Goal: Task Accomplishment & Management: Manage account settings

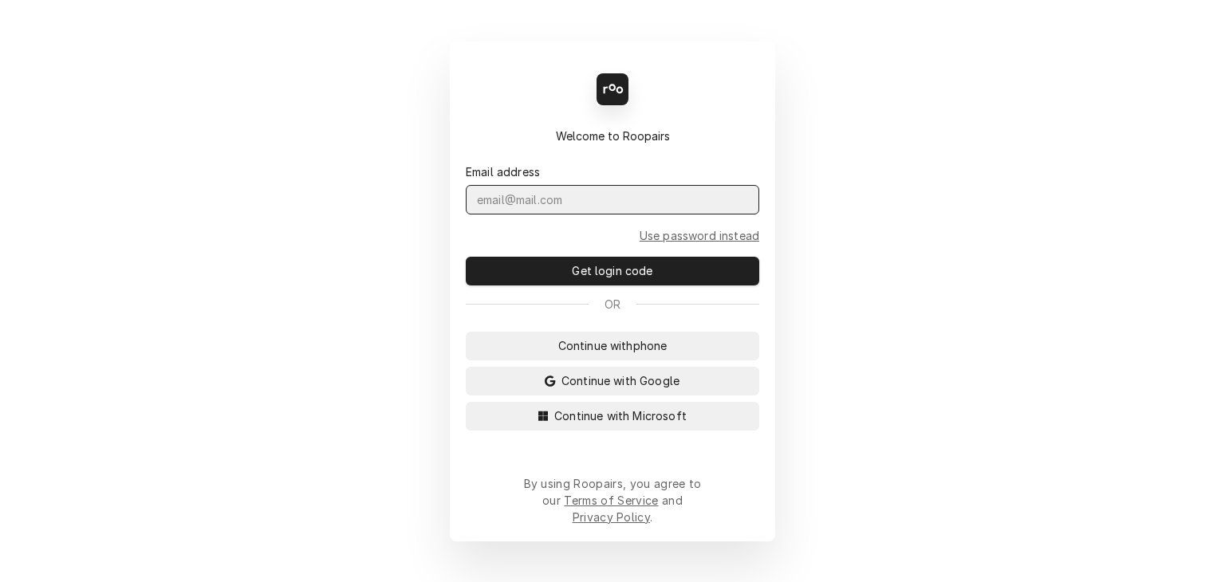
click at [597, 211] on input "Dynamic Content Wrapper" at bounding box center [613, 200] width 294 height 30
type input "[PERSON_NAME][DOMAIN_NAME][EMAIL_ADDRESS][PERSON_NAME][DOMAIN_NAME]"
click at [466, 257] on button "Get login code" at bounding box center [613, 271] width 294 height 29
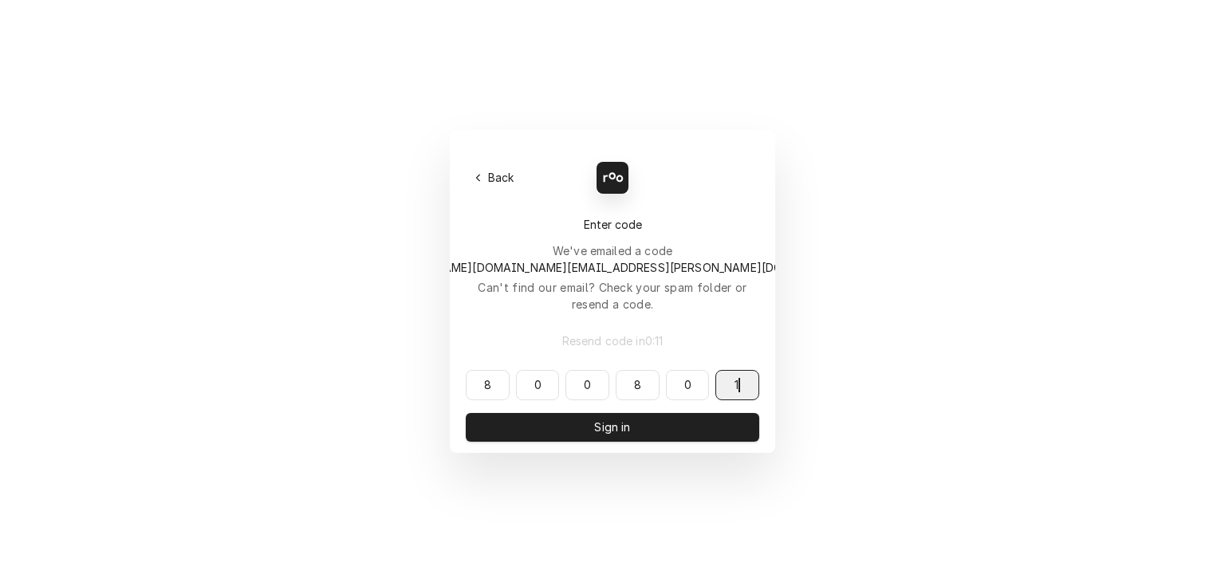
type input "800801"
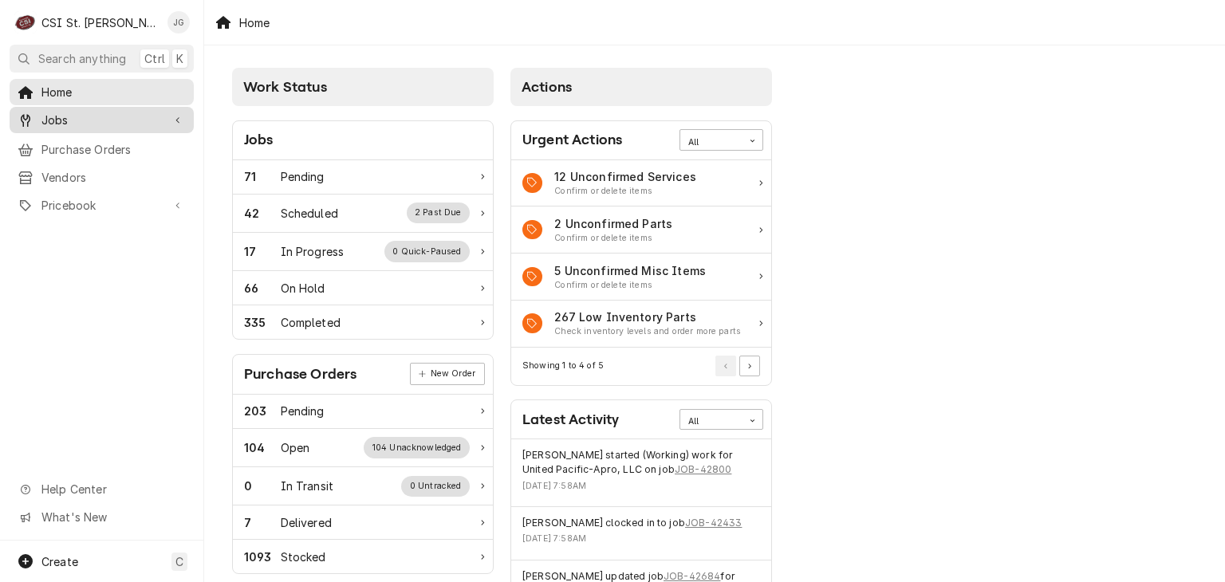
click at [53, 116] on span "Jobs" at bounding box center [101, 120] width 120 height 17
click at [51, 120] on span "Jobs" at bounding box center [101, 120] width 120 height 17
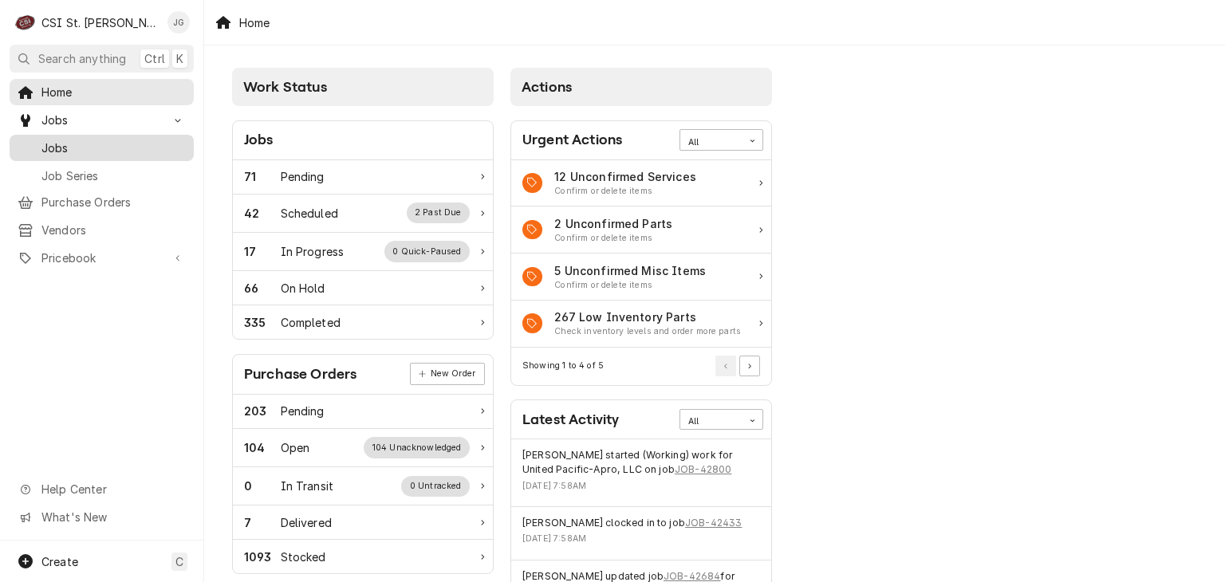
click at [55, 144] on span "Jobs" at bounding box center [113, 148] width 144 height 17
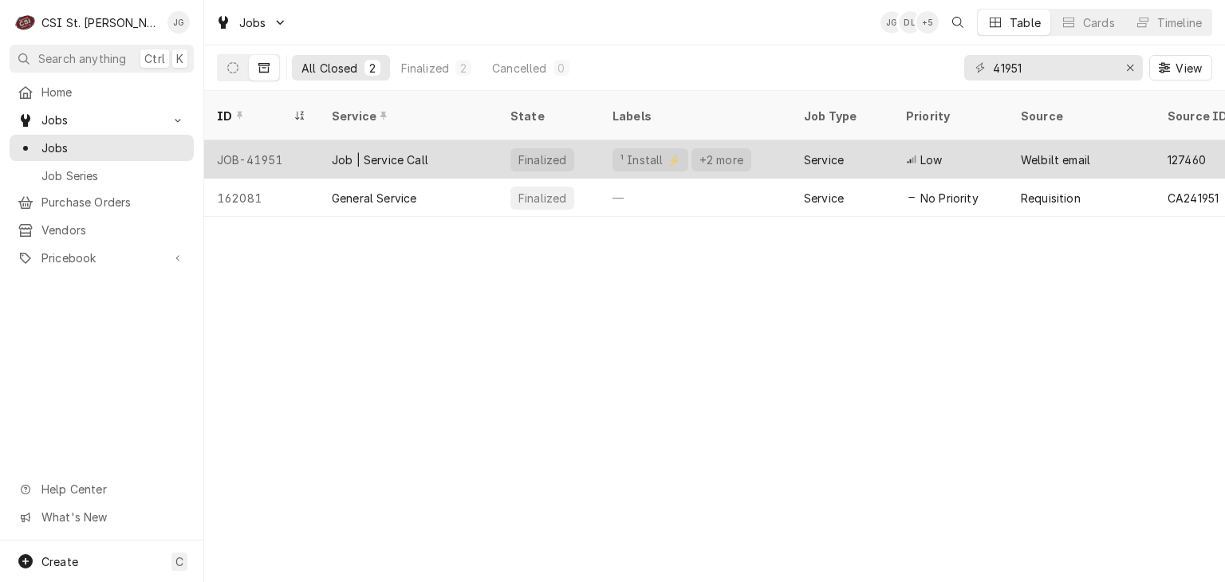
click at [862, 140] on div "Service" at bounding box center [842, 159] width 102 height 38
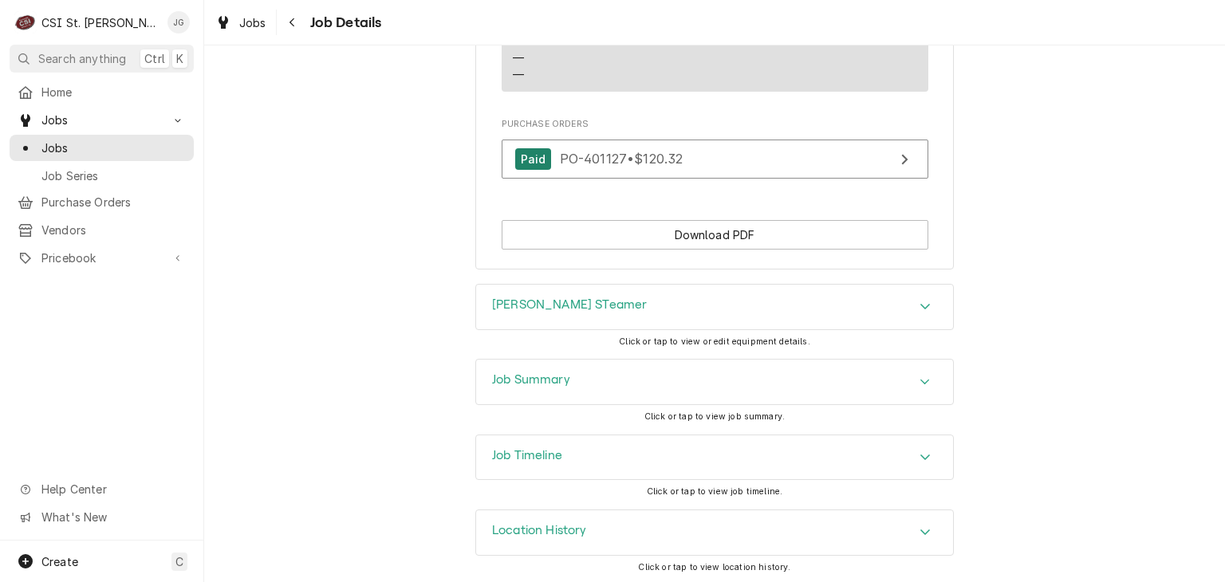
scroll to position [1510, 0]
click at [924, 305] on icon "Accordion Header" at bounding box center [926, 308] width 10 height 6
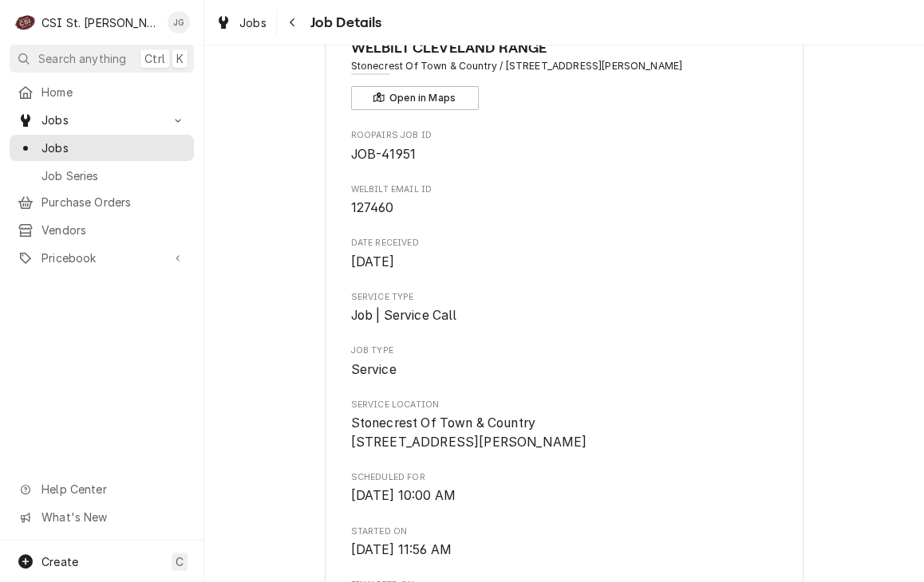
scroll to position [0, 0]
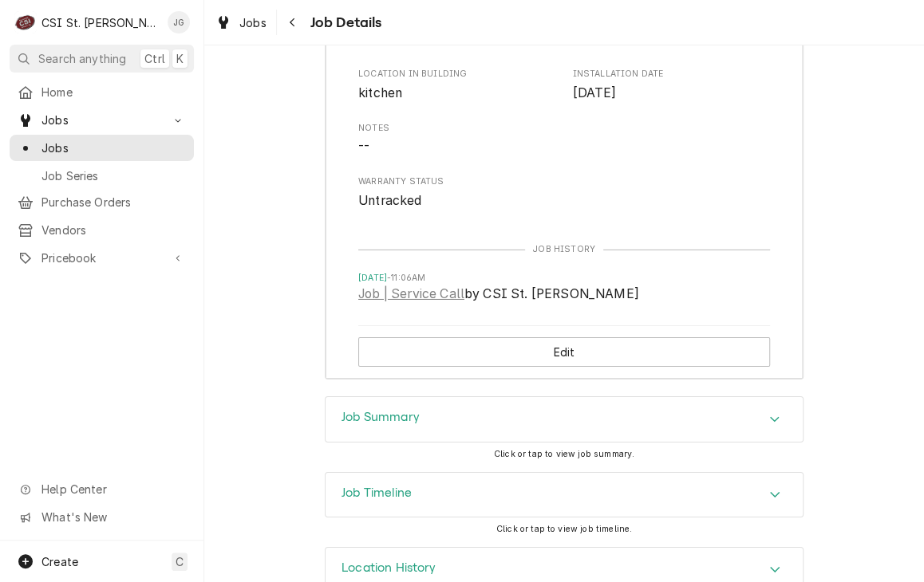
scroll to position [2007, 0]
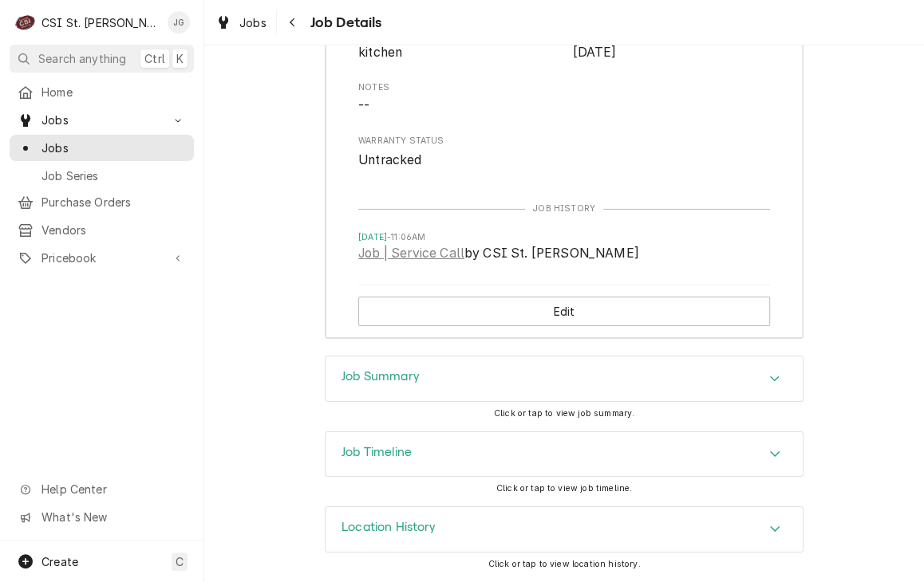
click at [771, 381] on icon "Accordion Header" at bounding box center [774, 379] width 11 height 13
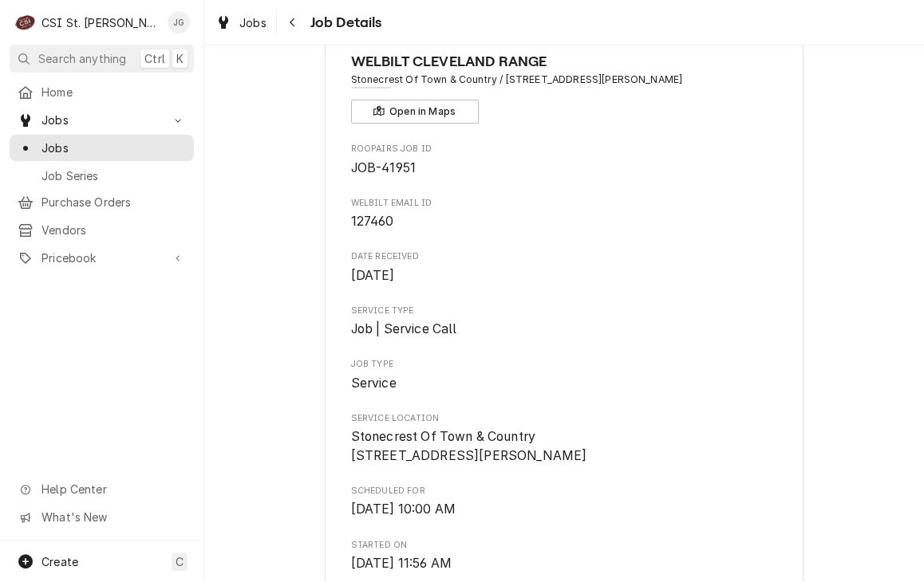
scroll to position [0, 0]
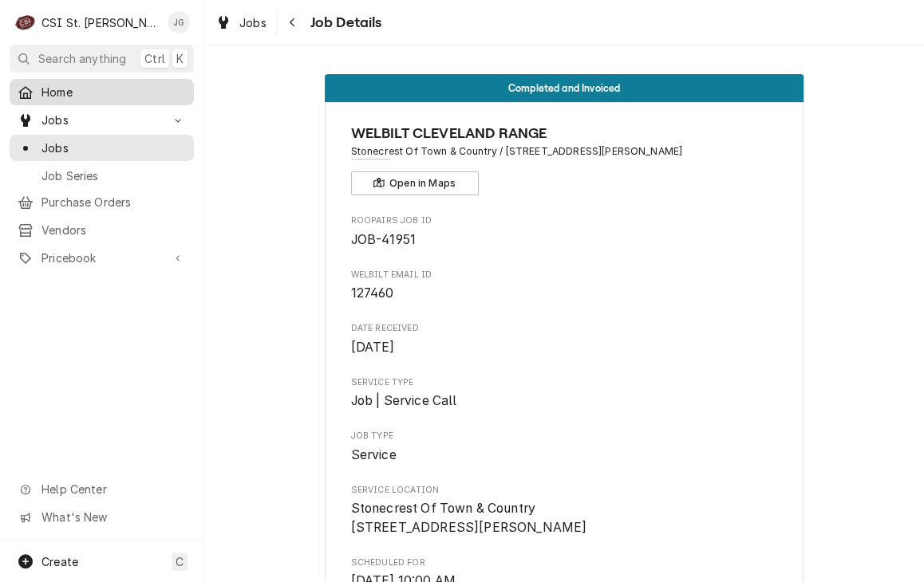
click at [52, 90] on span "Home" at bounding box center [113, 92] width 144 height 17
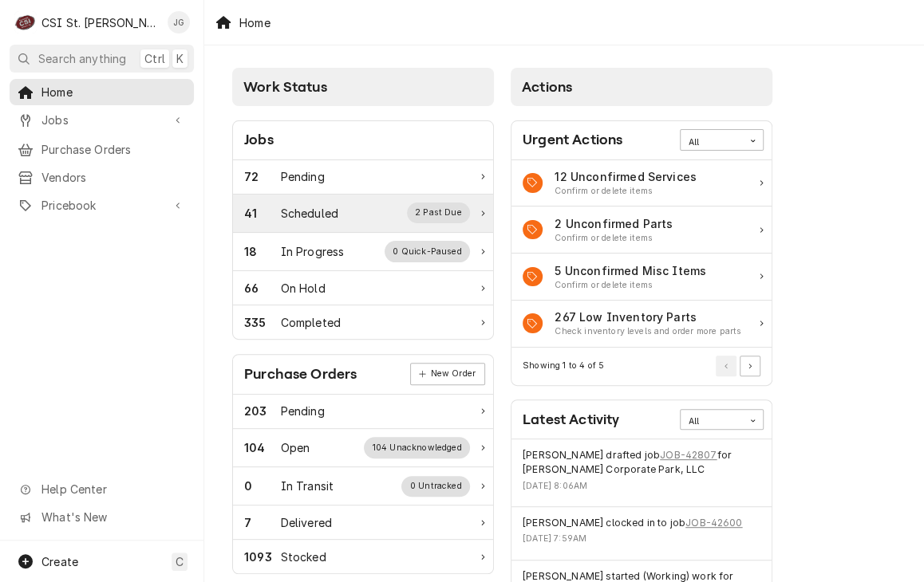
click at [297, 211] on div "Scheduled" at bounding box center [309, 213] width 57 height 17
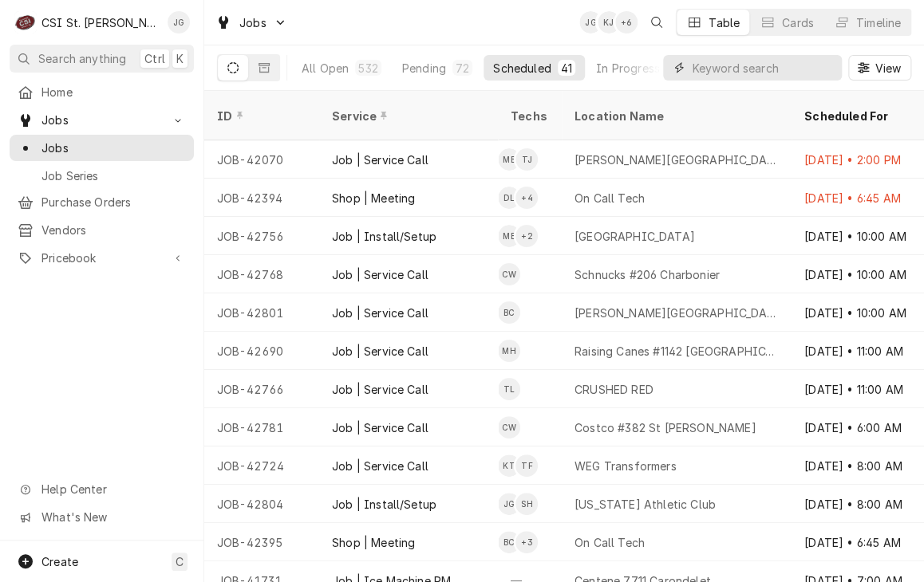
click at [721, 67] on input "Dynamic Content Wrapper" at bounding box center [763, 68] width 142 height 26
type input "install"
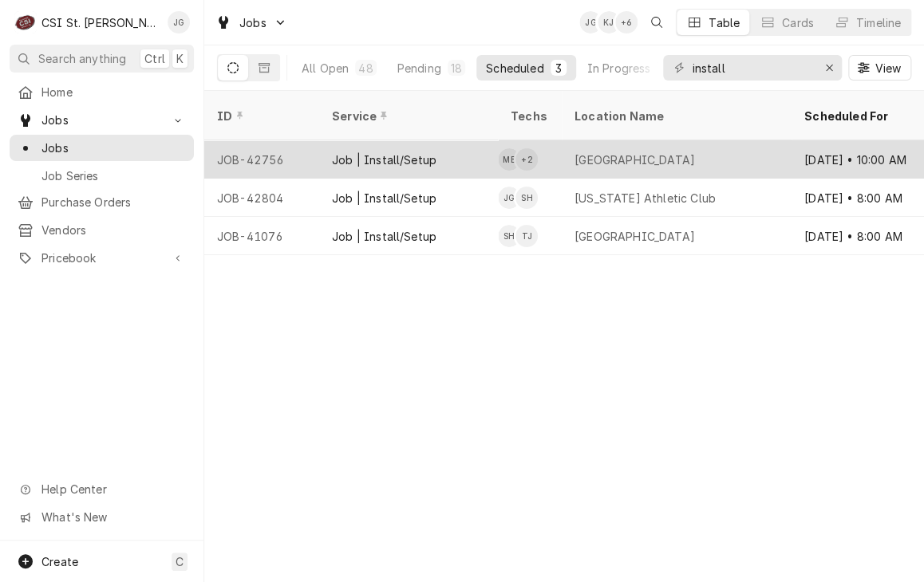
drag, startPoint x: 700, startPoint y: 148, endPoint x: 622, endPoint y: 137, distance: 78.2
click at [622, 152] on div "[GEOGRAPHIC_DATA]" at bounding box center [634, 160] width 120 height 17
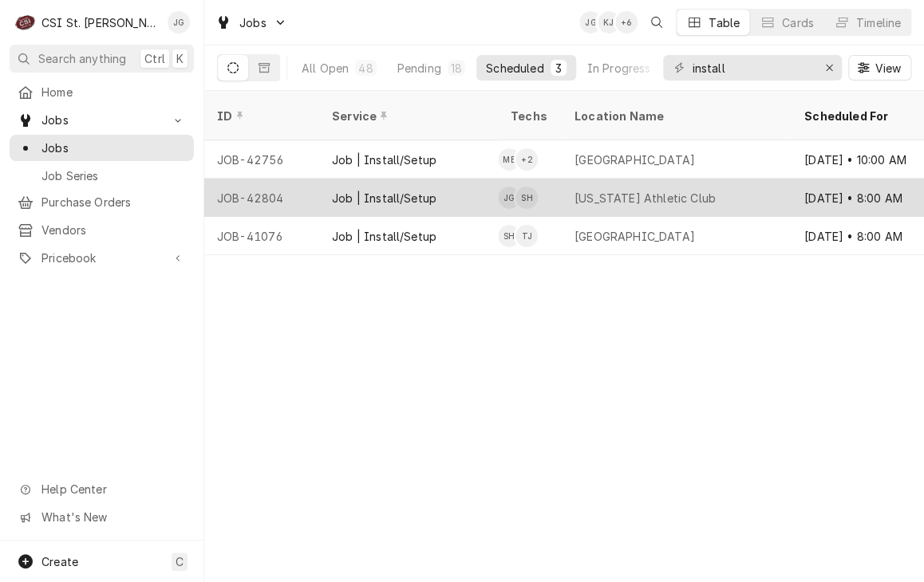
click at [412, 190] on div "Job | Install/Setup" at bounding box center [384, 198] width 105 height 17
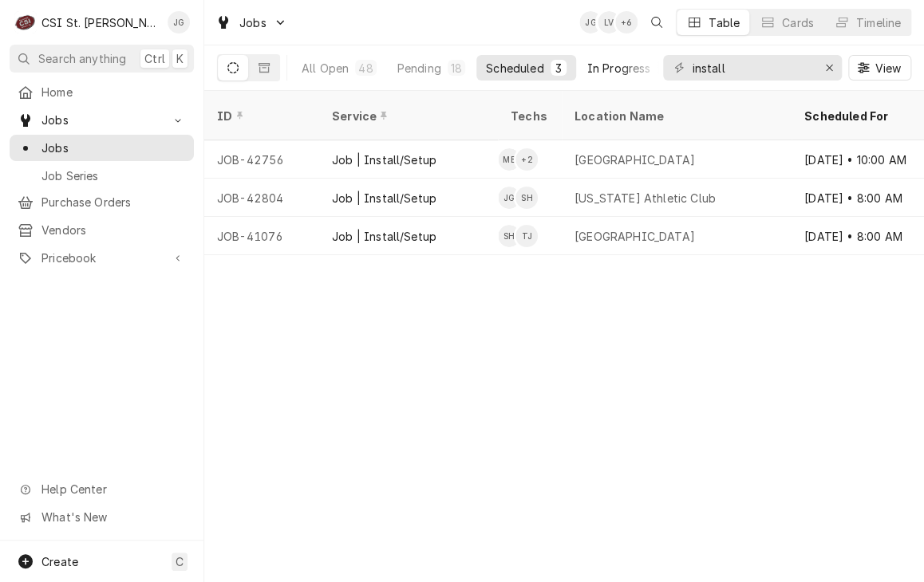
click at [597, 74] on div "In Progress" at bounding box center [619, 68] width 64 height 17
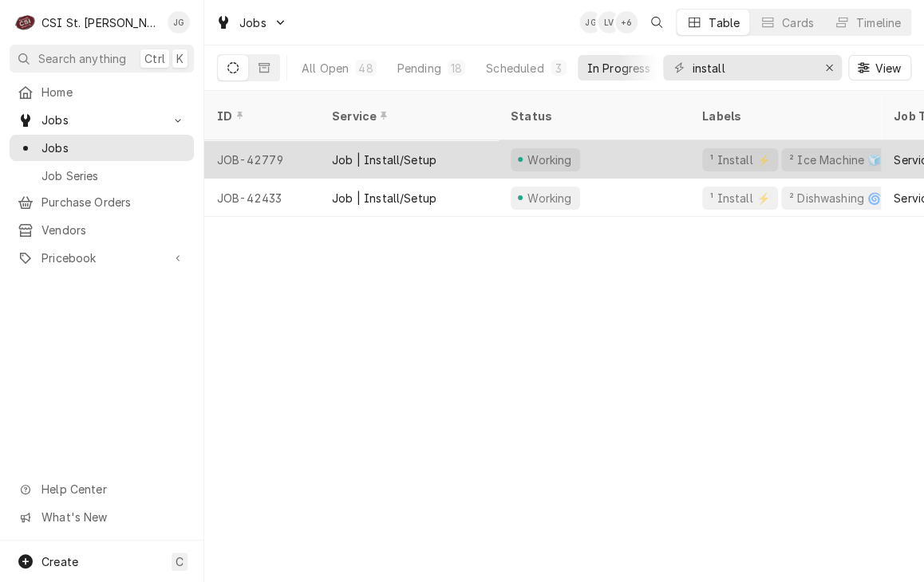
click at [411, 152] on div "Job | Install/Setup" at bounding box center [384, 160] width 105 height 17
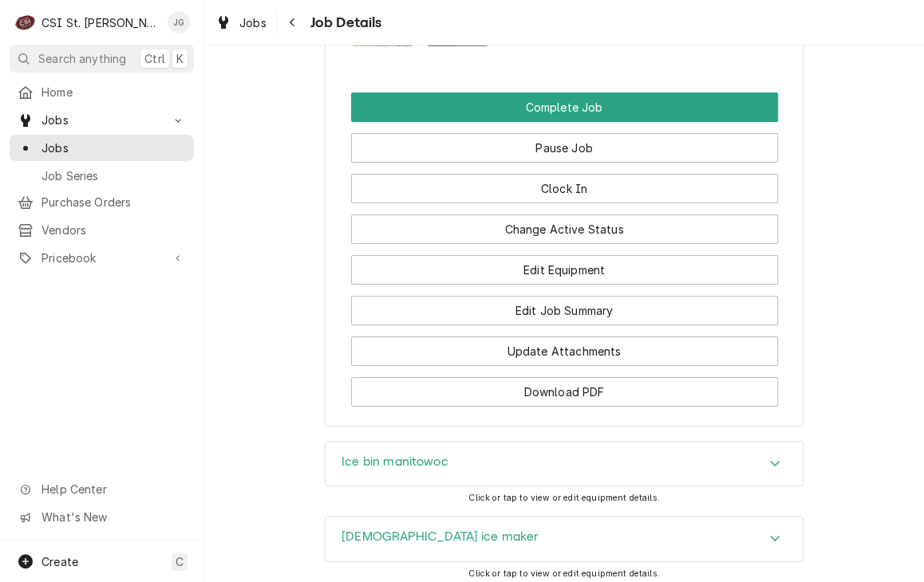
scroll to position [1991, 0]
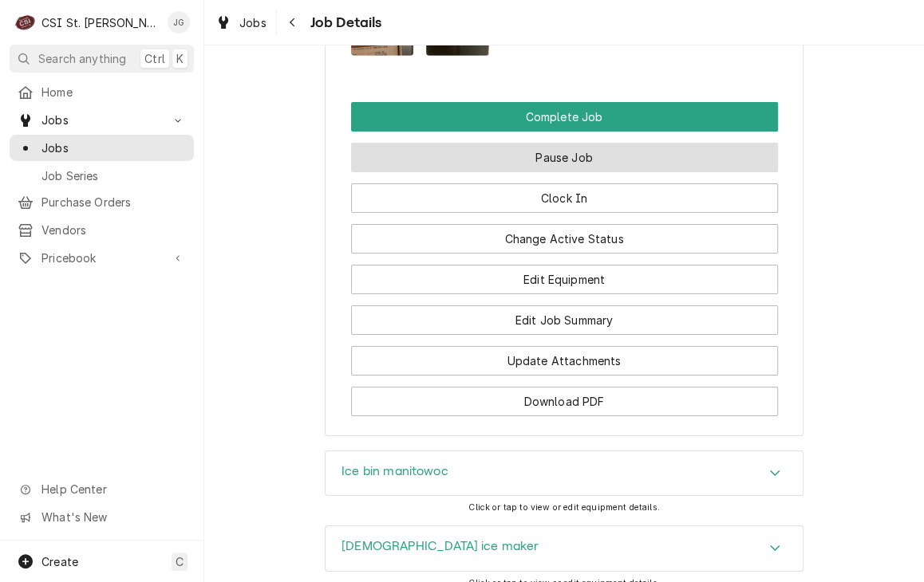
click at [566, 172] on button "Pause Job" at bounding box center [564, 158] width 427 height 30
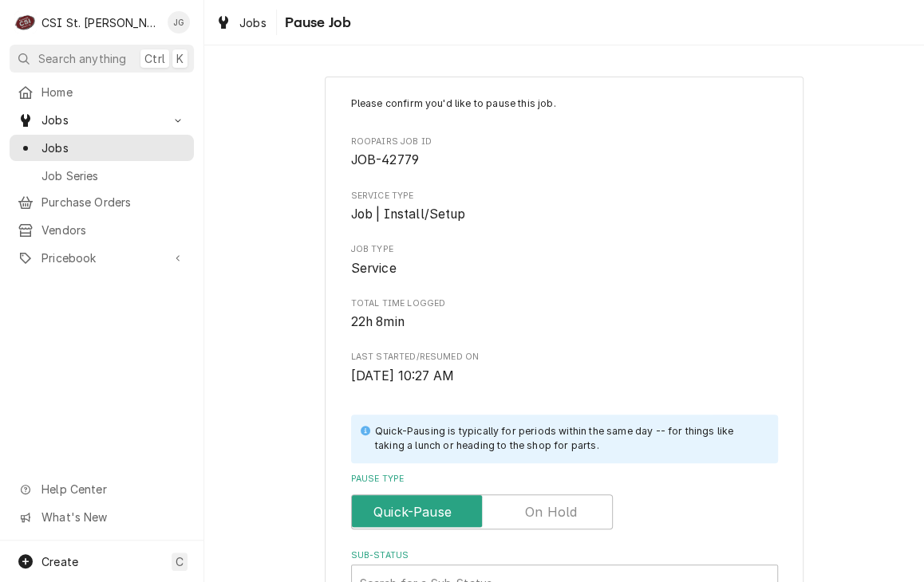
click at [551, 521] on label "Pause Type" at bounding box center [482, 512] width 262 height 35
click at [551, 521] on input "Pause Type" at bounding box center [481, 512] width 247 height 35
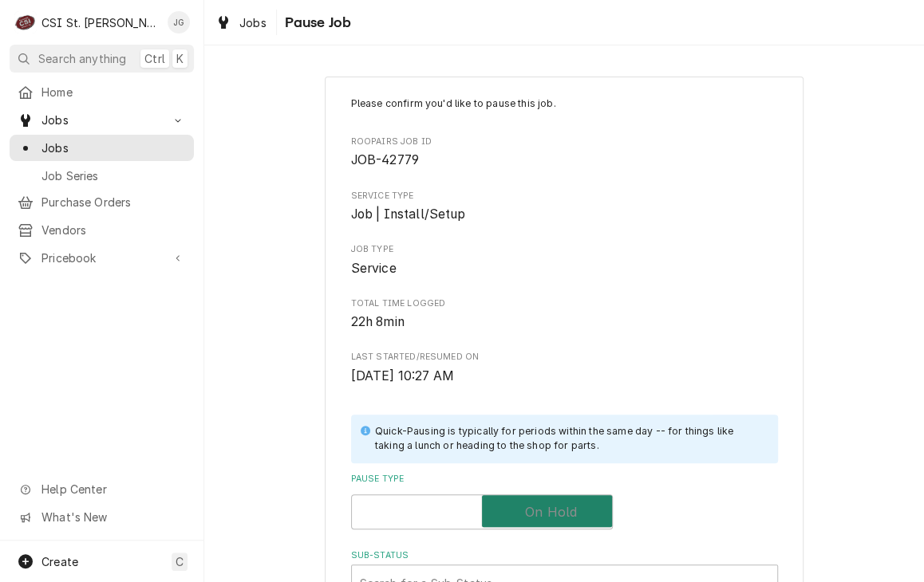
checkbox input "true"
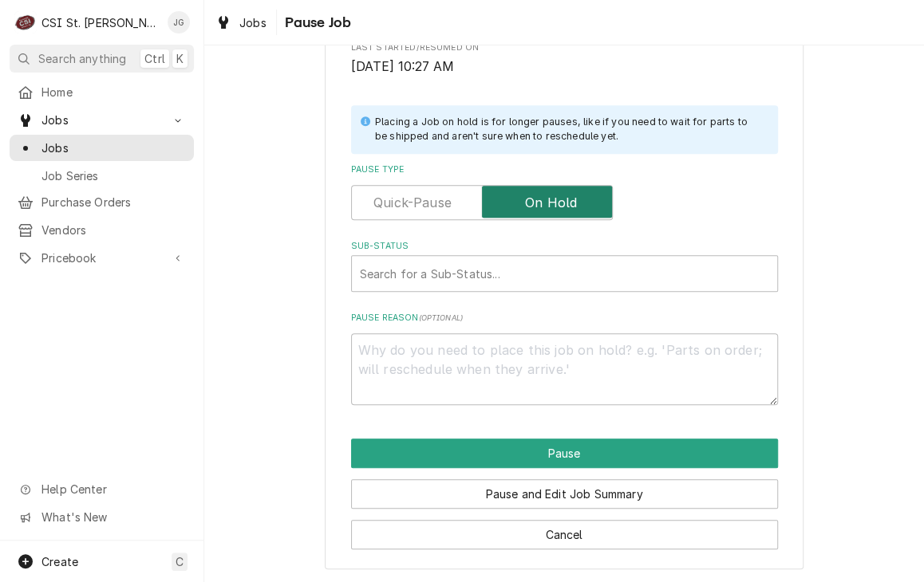
scroll to position [310, 0]
click at [514, 269] on div "Sub-Status" at bounding box center [564, 273] width 409 height 29
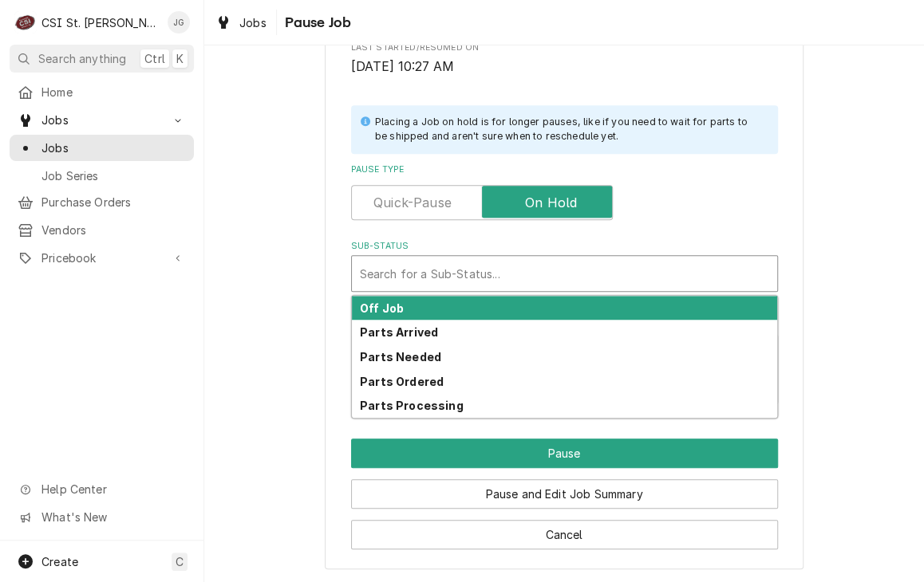
click at [412, 306] on div "Off Job" at bounding box center [564, 308] width 425 height 25
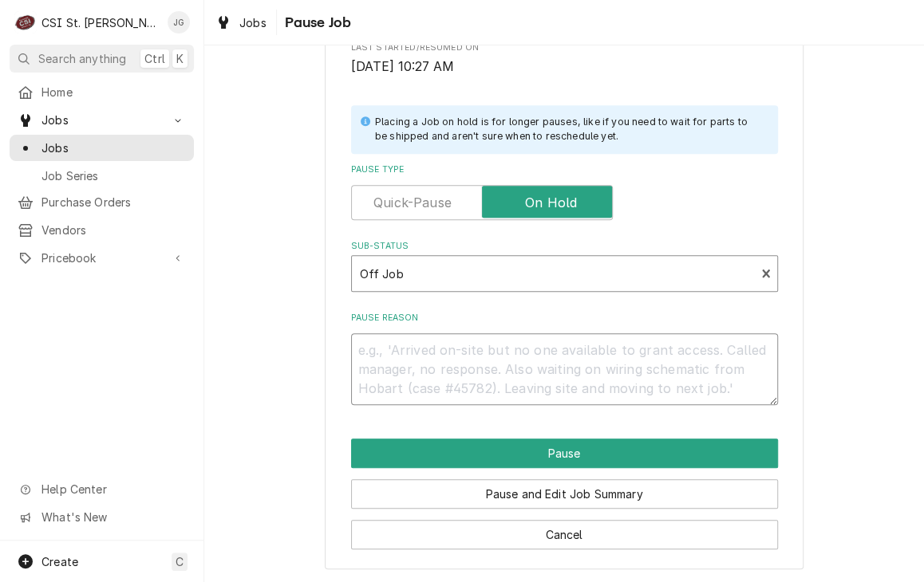
click at [413, 371] on textarea "Pause Reason" at bounding box center [564, 369] width 427 height 72
type textarea "x"
type textarea "ne"
type textarea "x"
type textarea "nee"
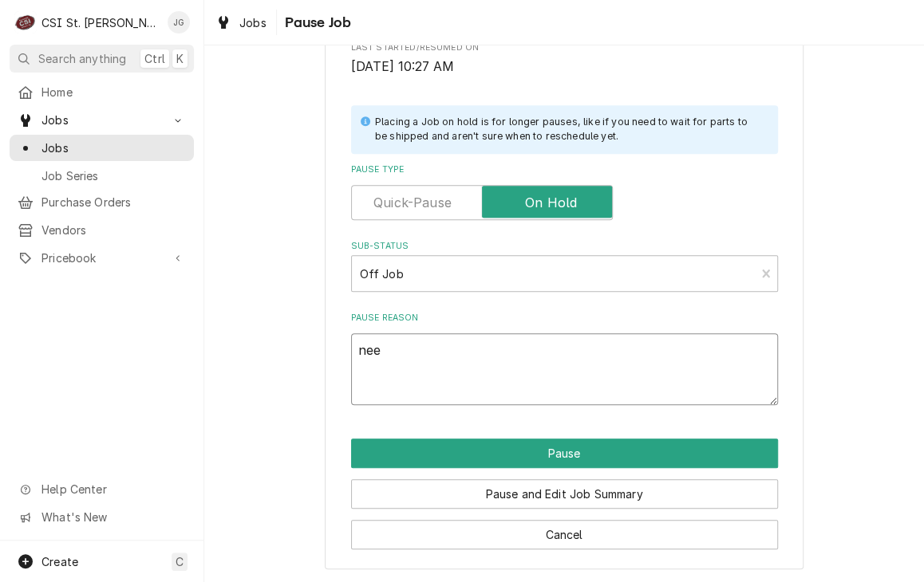
type textarea "x"
type textarea "need"
type textarea "x"
type textarea "need t"
type textarea "x"
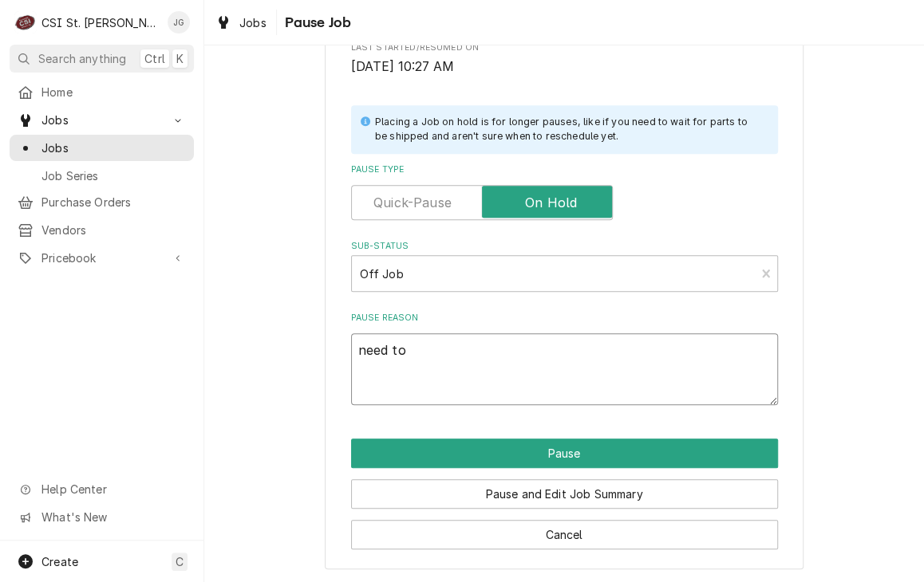
type textarea "need to"
type textarea "x"
type textarea "need to re"
type textarea "x"
type textarea "need to ret"
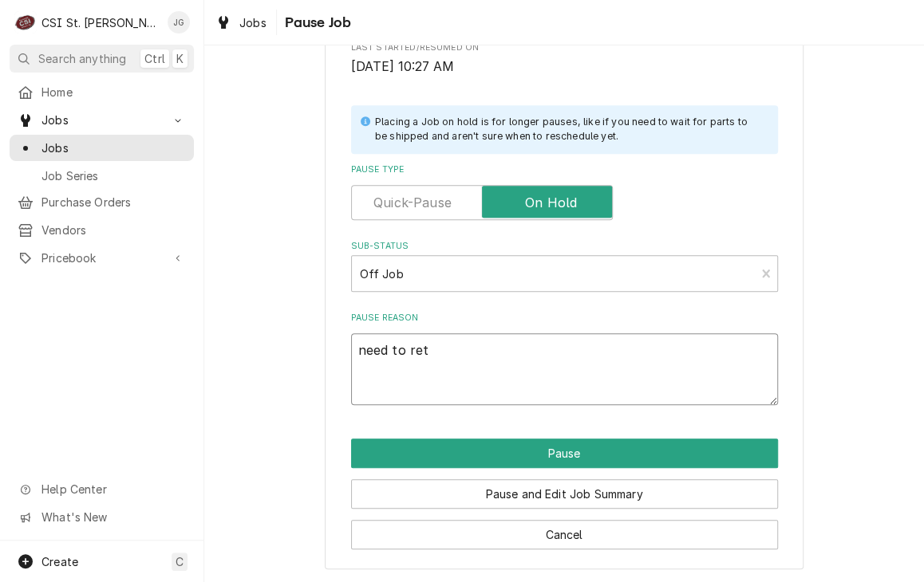
type textarea "x"
type textarea "need to retu"
type textarea "x"
type textarea "need to retur"
type textarea "x"
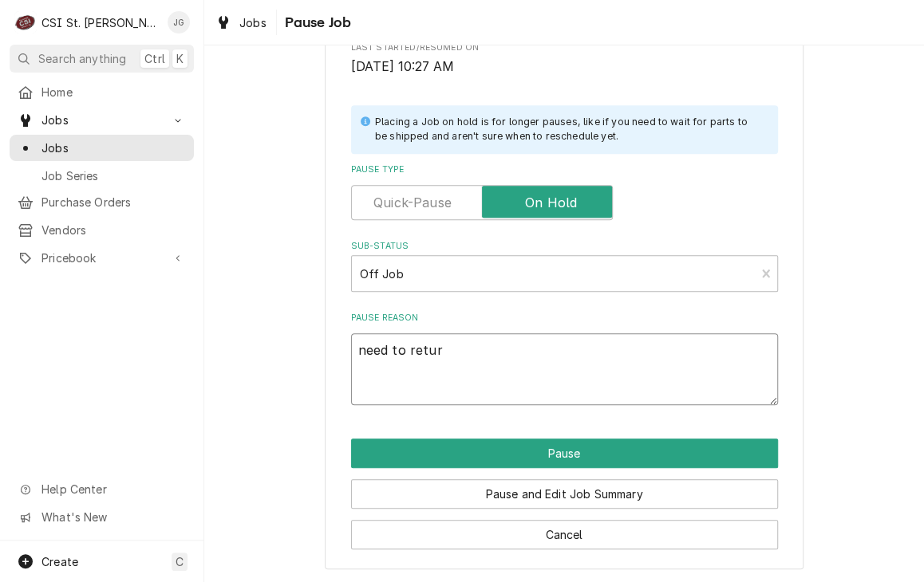
type textarea "need to return"
type textarea "x"
type textarea "need to return"
type textarea "x"
type textarea "need to return w"
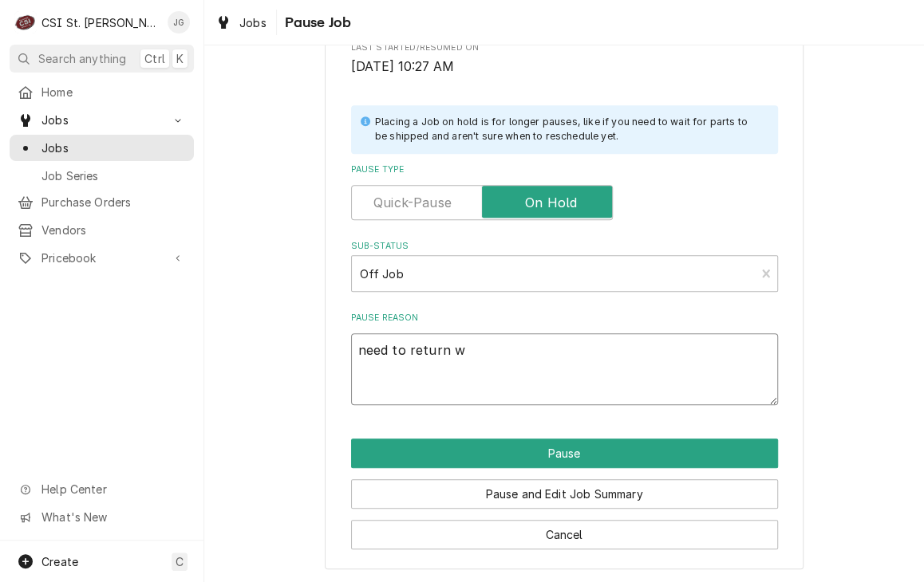
type textarea "x"
type textarea "need to return wi"
type textarea "x"
type textarea "need to return wit"
type textarea "x"
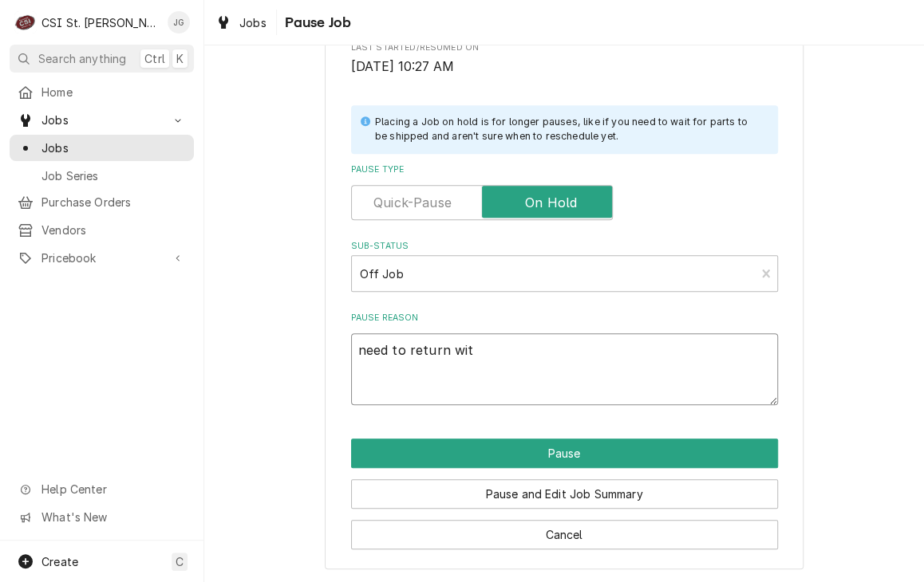
type textarea "need to return with"
type textarea "x"
type textarea "need to return with"
type textarea "x"
type textarea "need to return with a"
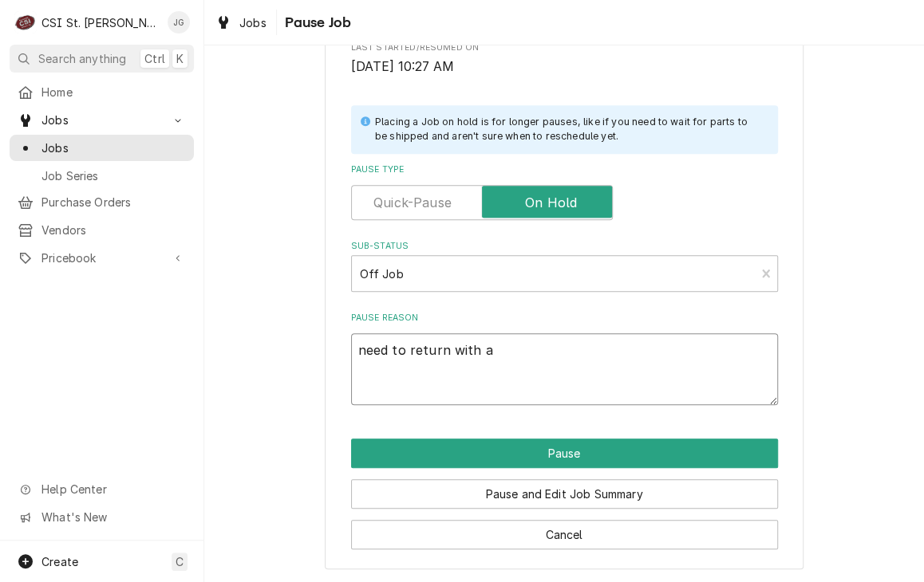
type textarea "x"
type textarea "need to return with a"
type textarea "x"
type textarea "need to return with a d"
type textarea "x"
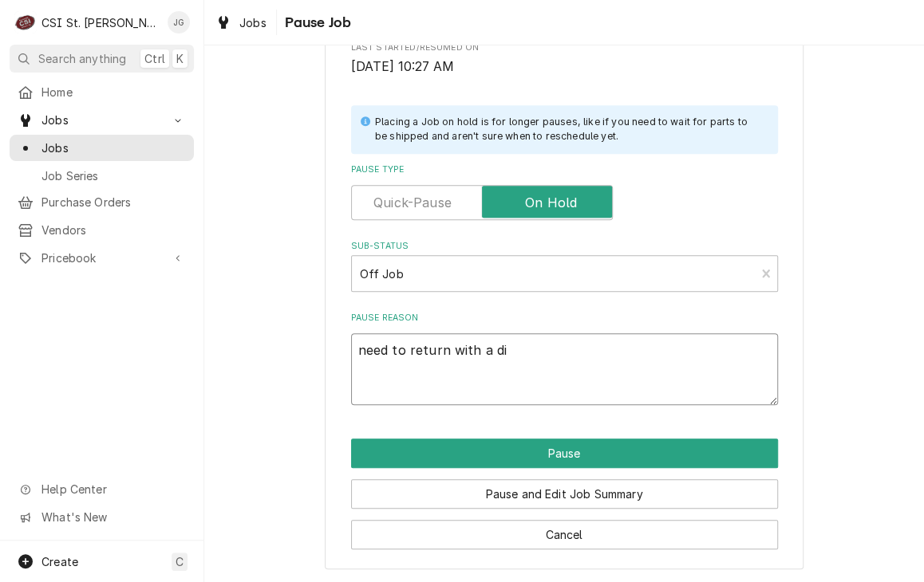
type textarea "need to return with a dif"
type textarea "x"
type textarea "need to return with a diff"
type textarea "x"
type textarea "need to return with a diffe"
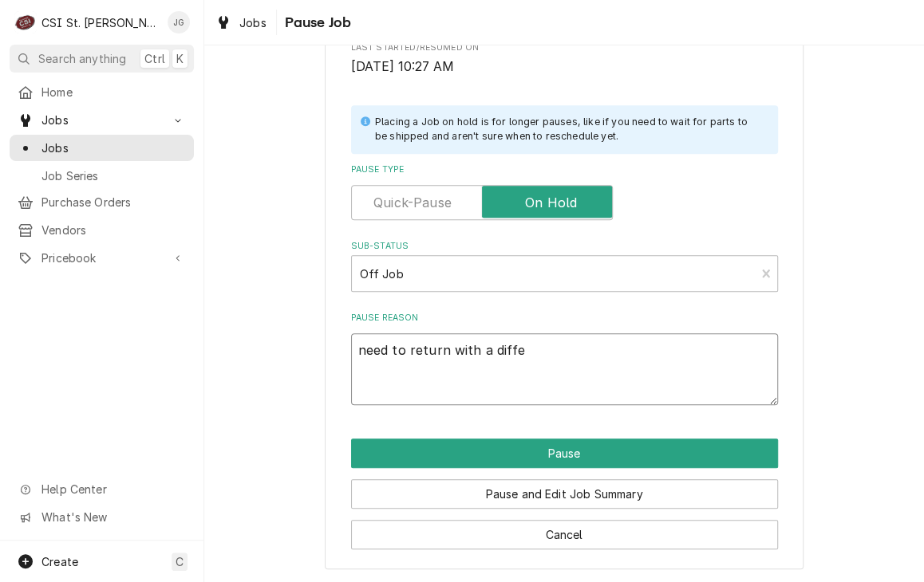
type textarea "x"
type textarea "need to return with a differ"
type textarea "x"
type textarea "need to return with a differe"
type textarea "x"
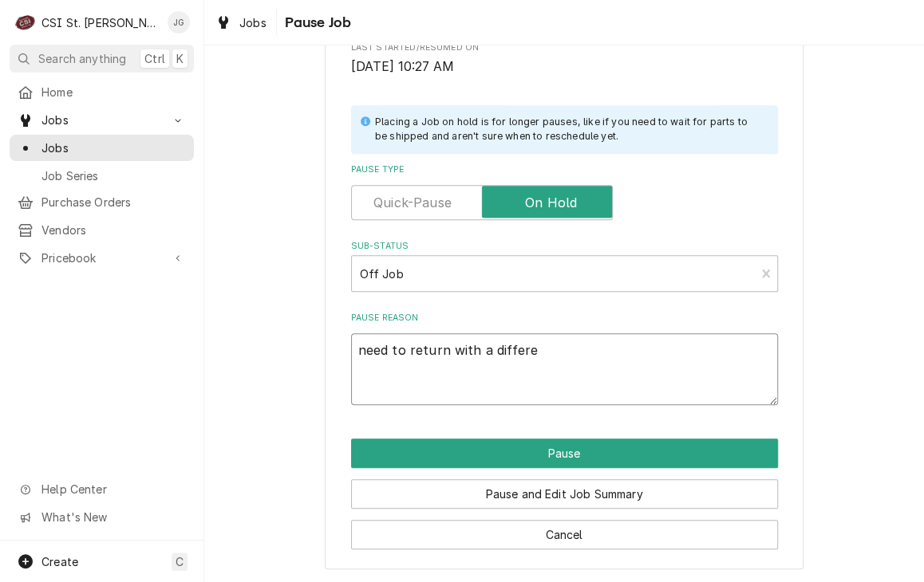
type textarea "need to return with a differen"
type textarea "x"
type textarea "need to return with a different"
type textarea "x"
type textarea "need to return with a different"
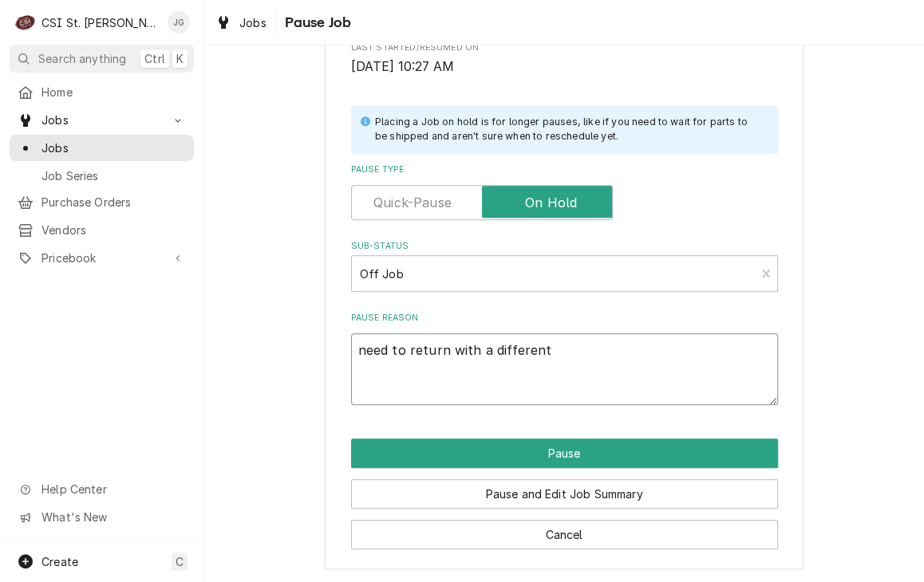
type textarea "x"
type textarea "need to return with a different i"
type textarea "x"
type textarea "need to return with a different ic"
type textarea "x"
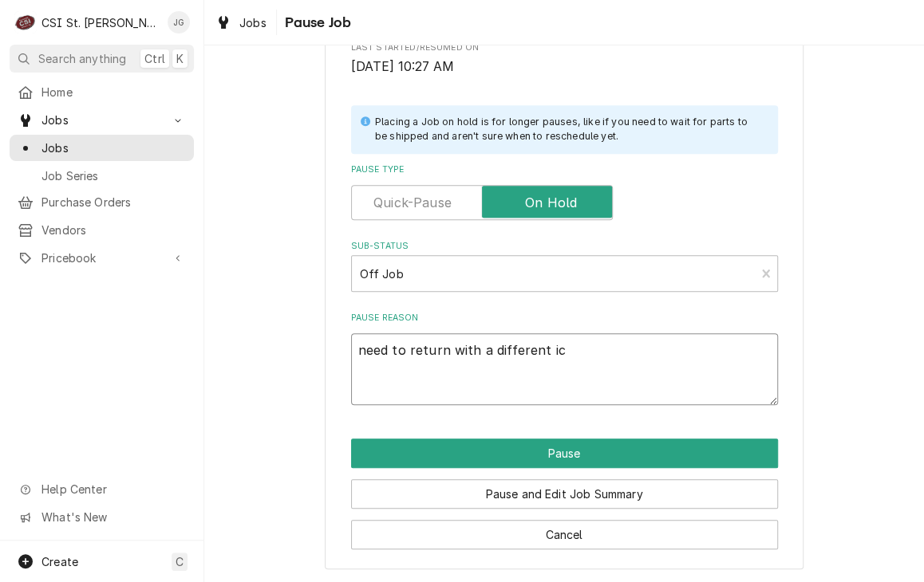
type textarea "need to return with a different ice"
type textarea "x"
type textarea "need to return with a different ice"
type textarea "x"
type textarea "need to return with a different ice m"
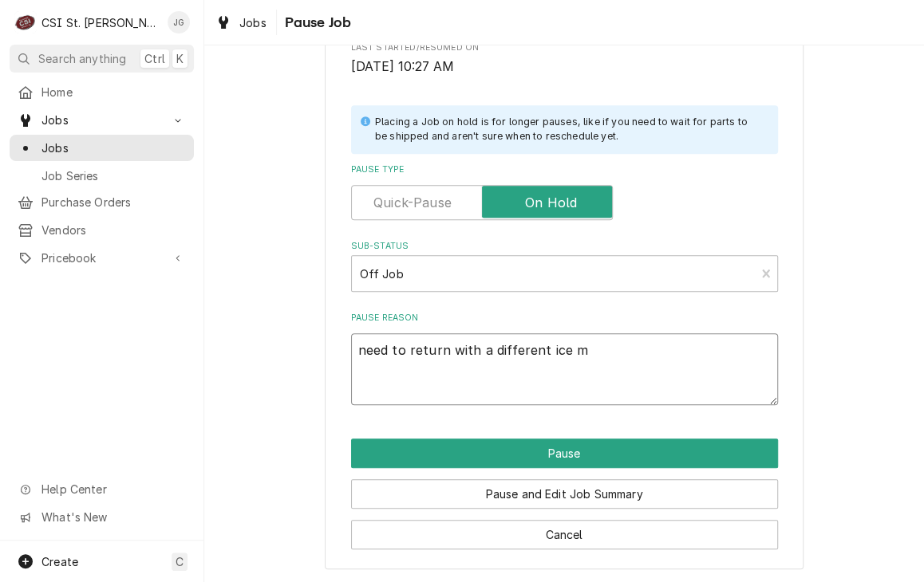
type textarea "x"
type textarea "need to return with a different ice ma"
type textarea "x"
type textarea "need to return with a different ice mak"
type textarea "x"
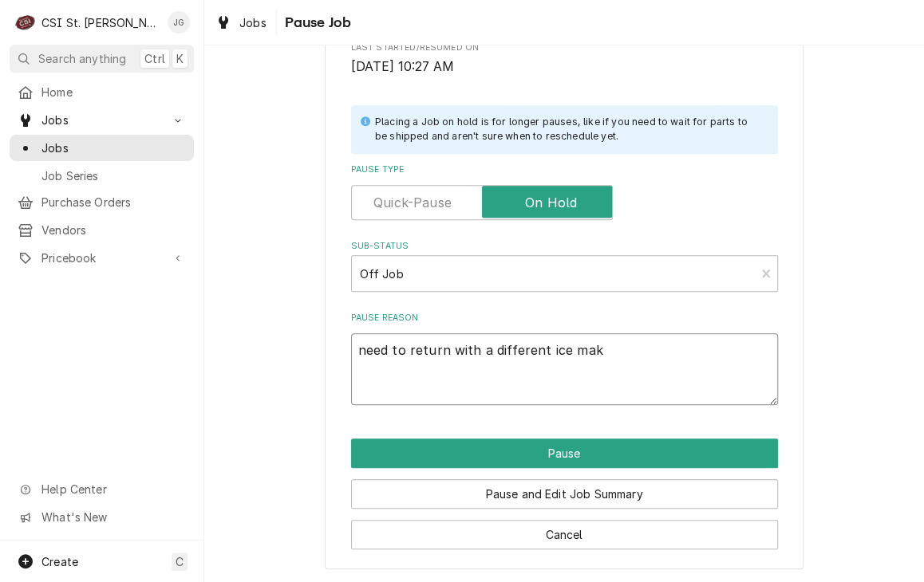
type textarea "need to return with a different ice make"
type textarea "x"
type textarea "need to return with a different ice maker"
type textarea "x"
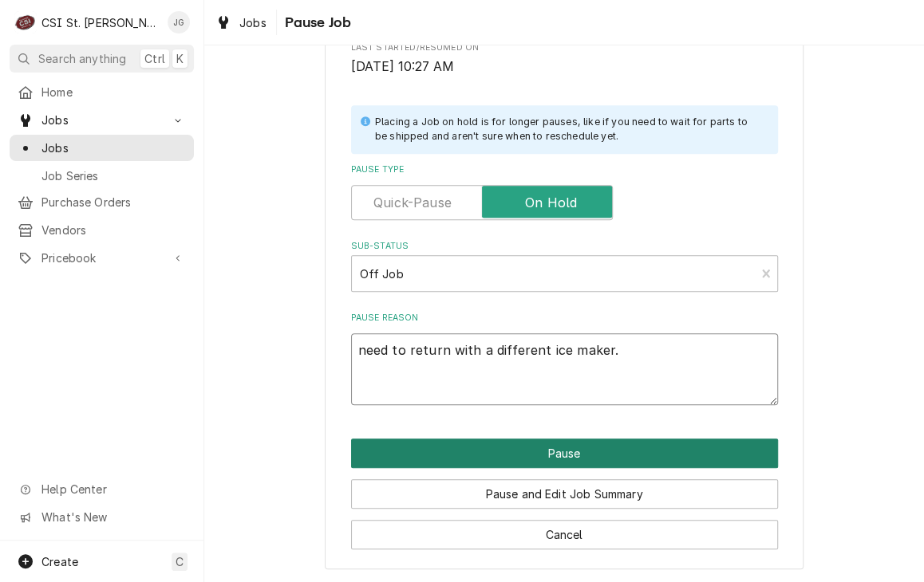
type textarea "need to return with a different ice maker."
click at [483, 460] on button "Pause" at bounding box center [564, 454] width 427 height 30
type textarea "x"
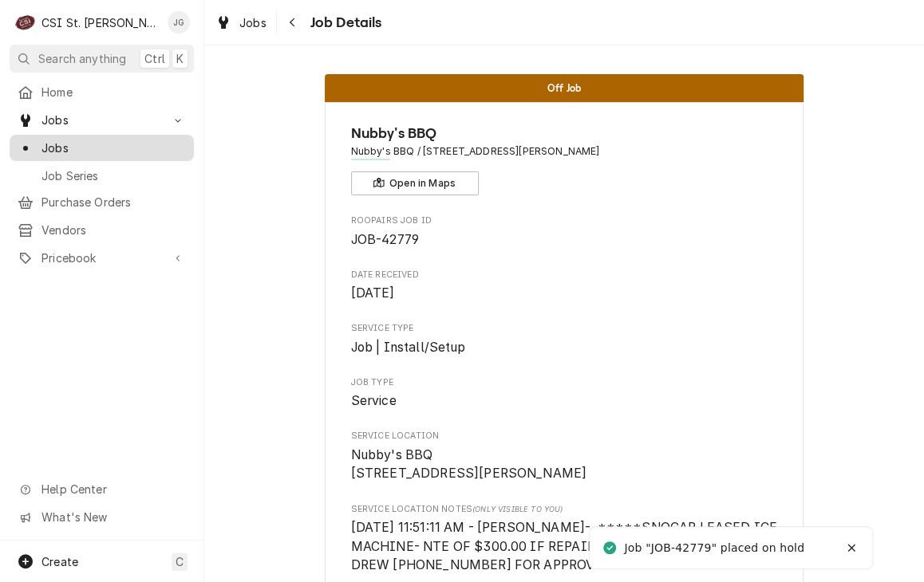
click at [66, 143] on span "Jobs" at bounding box center [113, 148] width 144 height 17
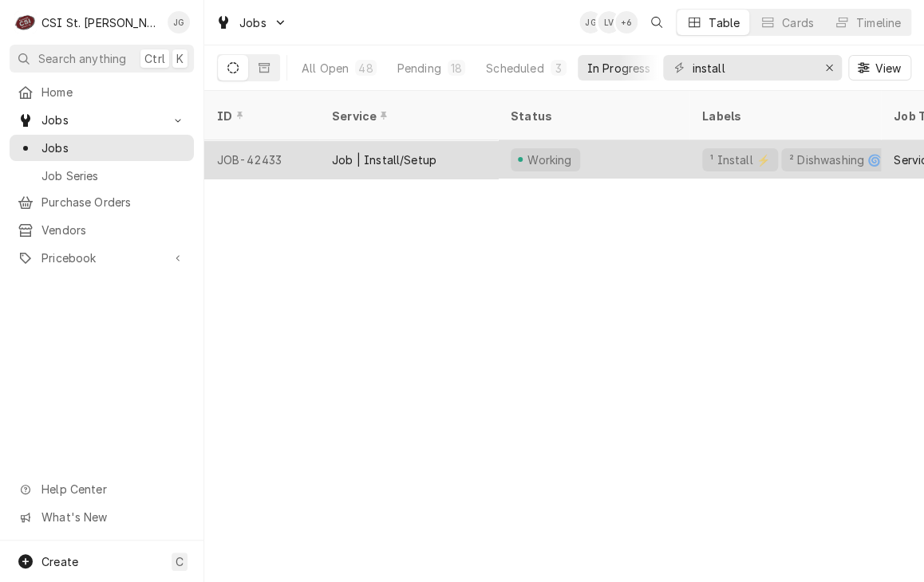
click at [568, 152] on div "Working" at bounding box center [549, 160] width 49 height 17
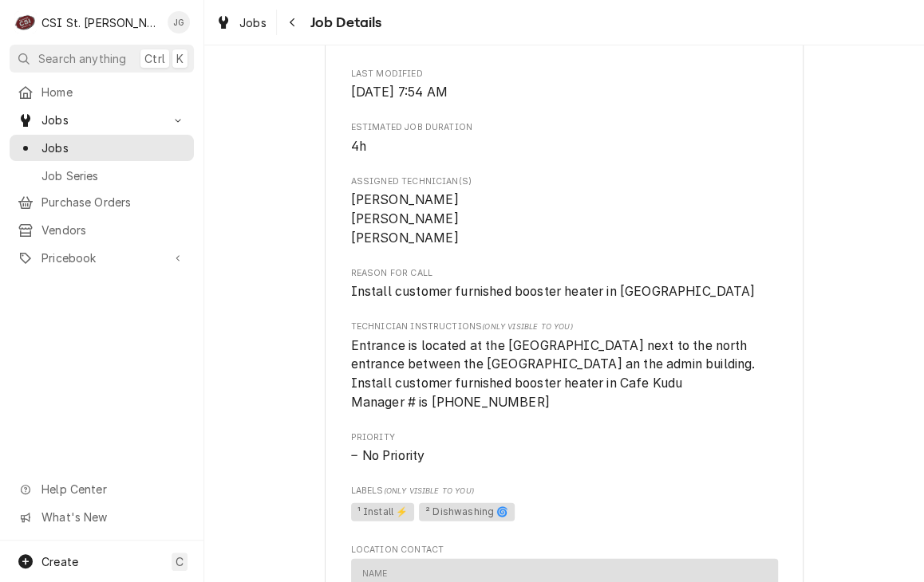
scroll to position [1219, 0]
